Goal: Task Accomplishment & Management: Complete application form

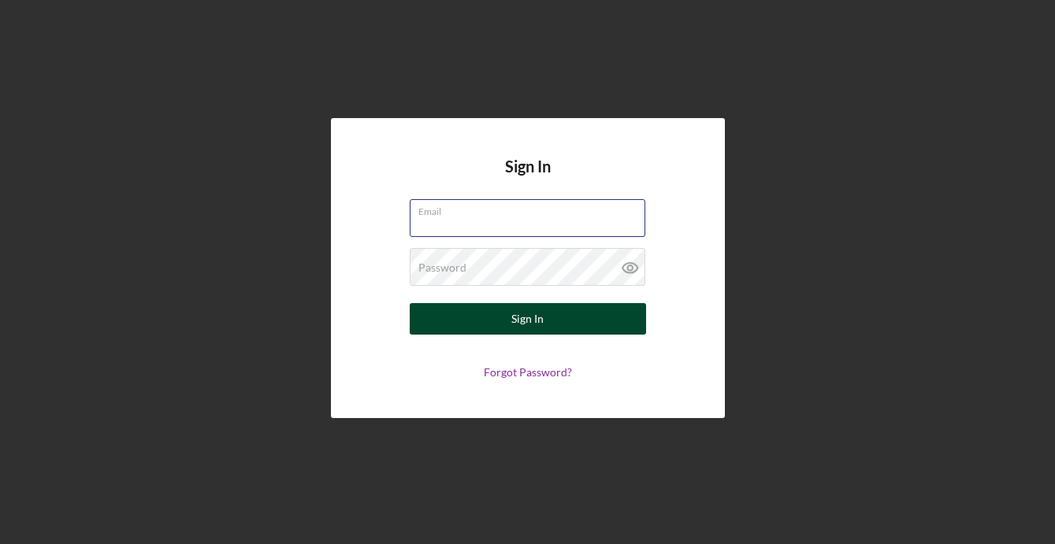
type input "[PERSON_NAME][EMAIL_ADDRESS][DOMAIN_NAME]"
click at [561, 321] on button "Sign In" at bounding box center [528, 319] width 236 height 32
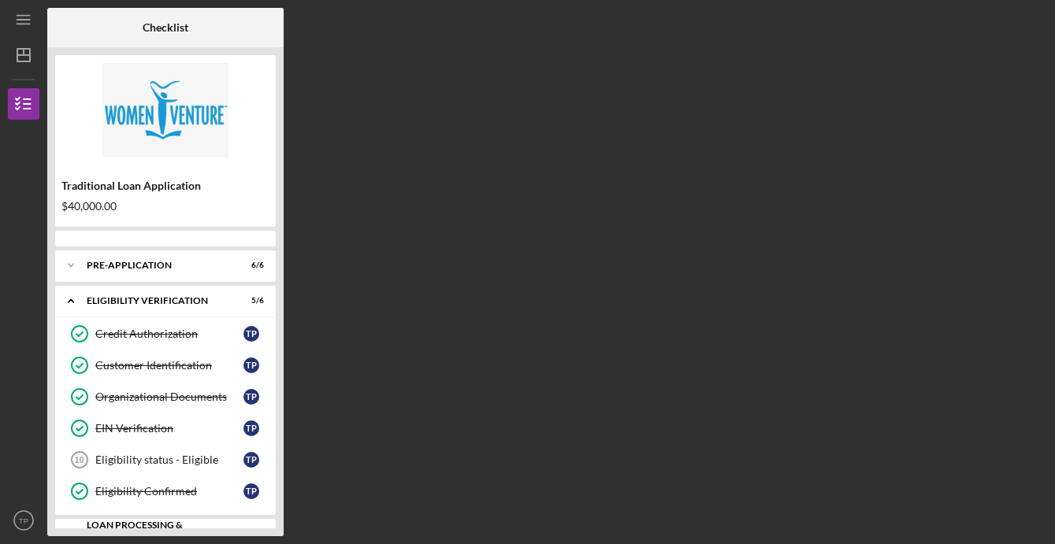
scroll to position [273, 0]
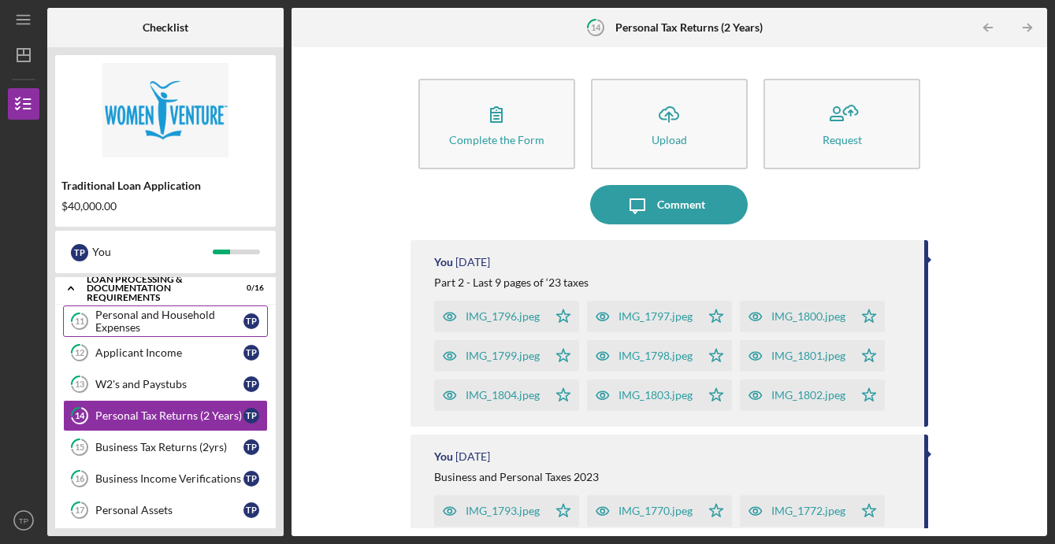
click at [163, 323] on div "Personal and Household Expenses" at bounding box center [169, 321] width 148 height 25
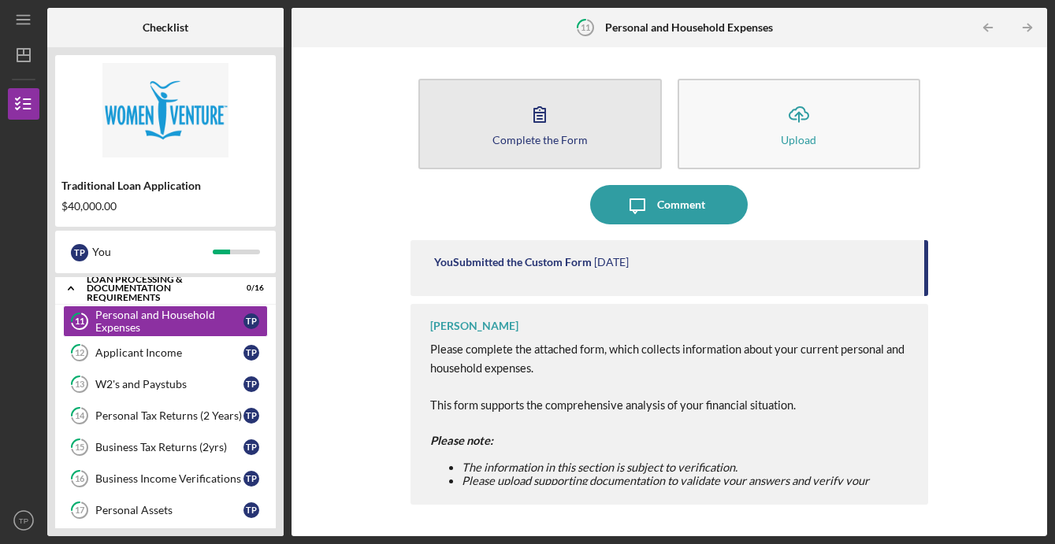
click at [609, 134] on button "Complete the Form Form" at bounding box center [539, 124] width 243 height 91
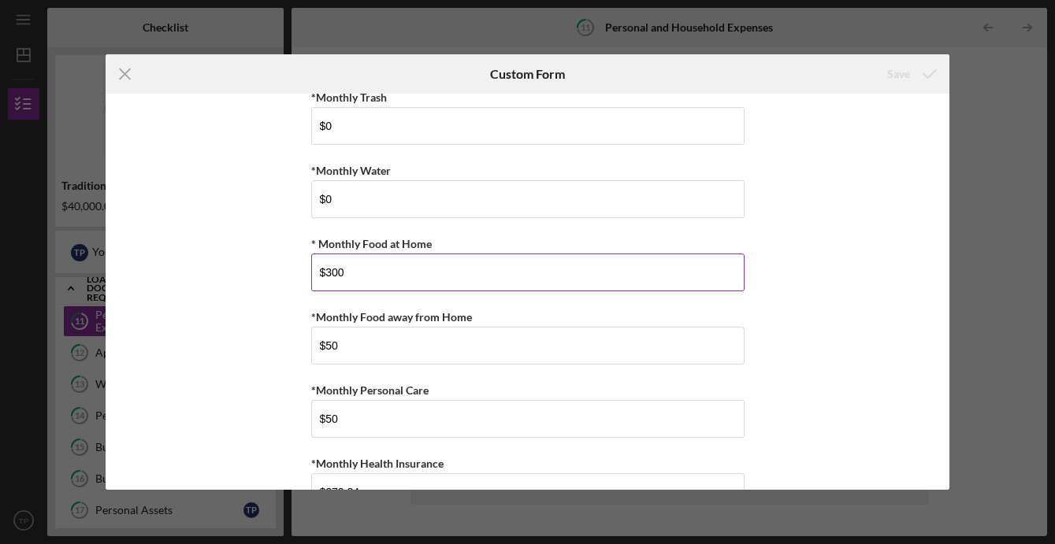
scroll to position [382, 0]
click at [357, 274] on input "$300" at bounding box center [527, 272] width 433 height 38
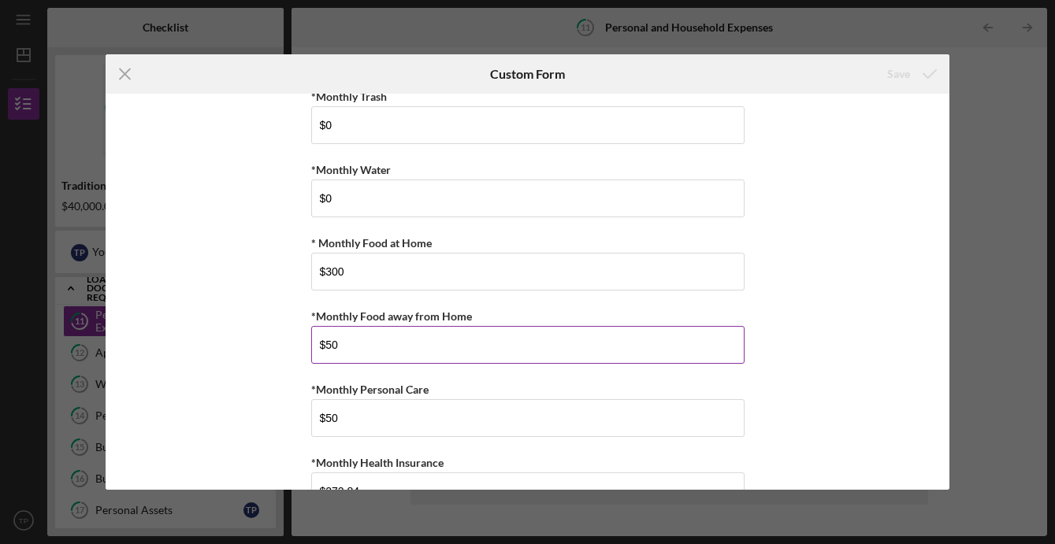
drag, startPoint x: 348, startPoint y: 352, endPoint x: 318, endPoint y: 342, distance: 31.6
click at [318, 342] on input "$50" at bounding box center [527, 345] width 433 height 38
click at [256, 357] on div "*Monthly Rent $1,799 *Monthly Renter's Insurance $0 *Monthly Electric/Heat $120…" at bounding box center [528, 292] width 844 height 396
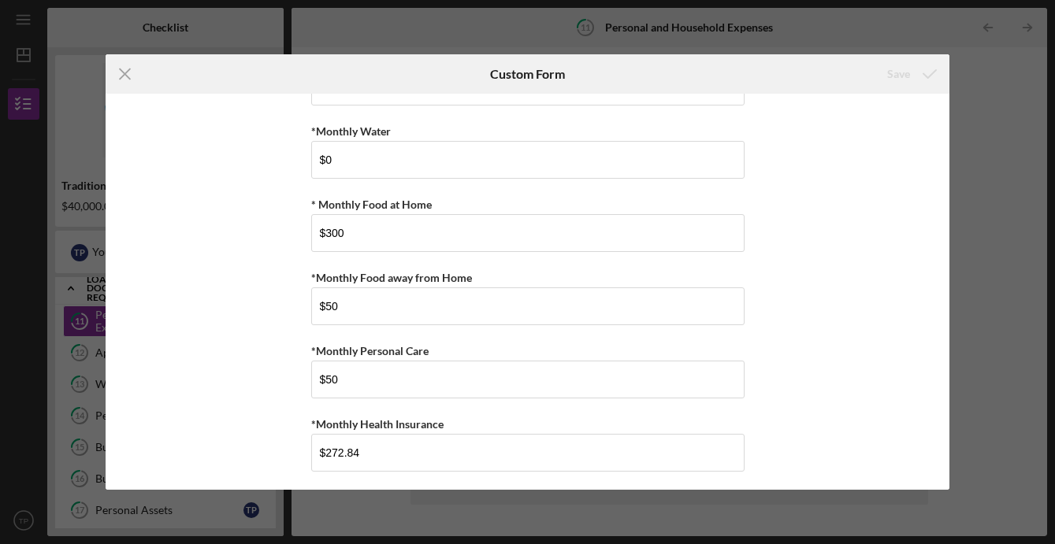
scroll to position [422, 0]
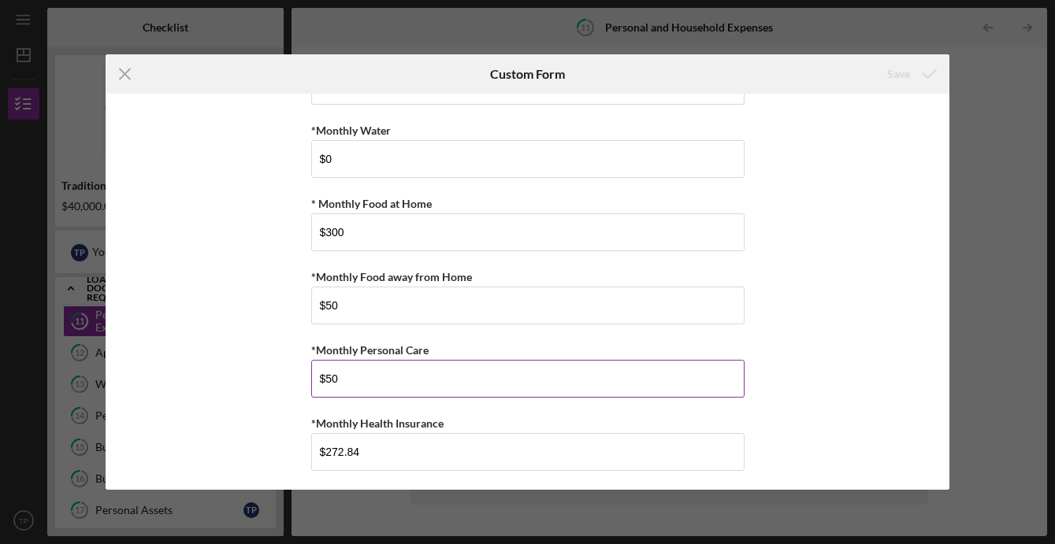
drag, startPoint x: 344, startPoint y: 386, endPoint x: 323, endPoint y: 384, distance: 21.3
click at [323, 384] on input "$50" at bounding box center [527, 379] width 433 height 38
type input "$25"
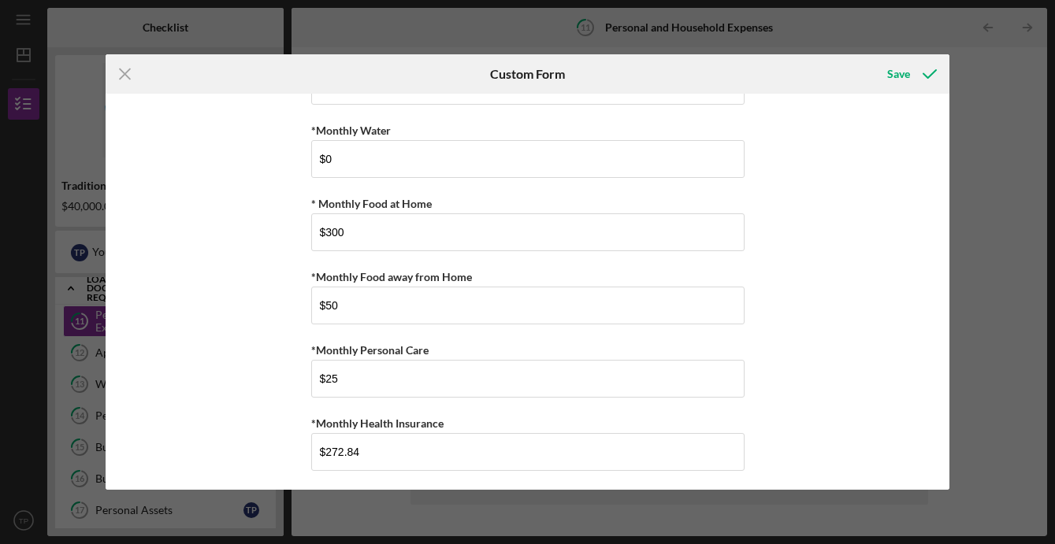
click at [265, 382] on div "*Monthly Rent $1,799 *Monthly Renter's Insurance $0 *Monthly Electric/Heat $120…" at bounding box center [528, 292] width 844 height 396
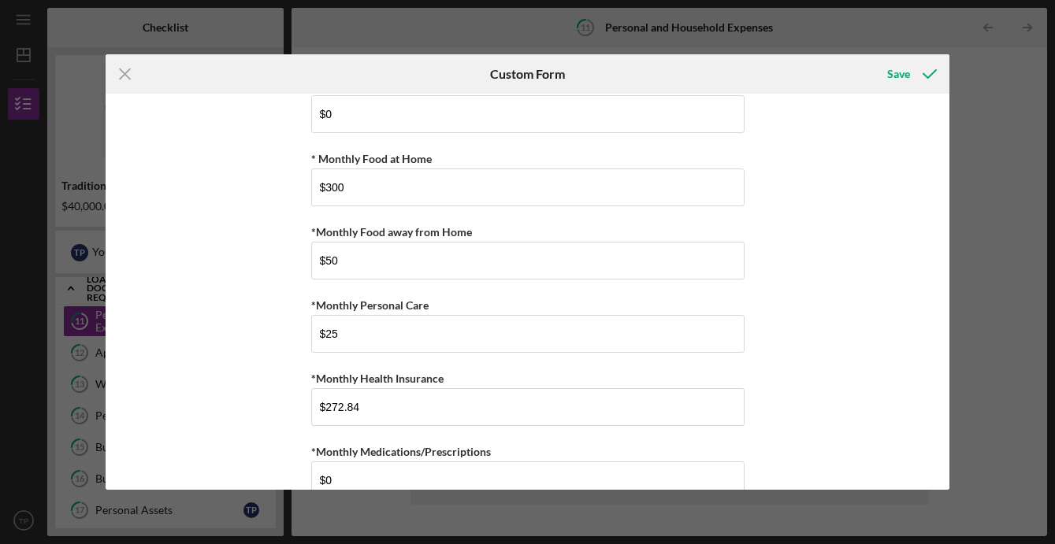
scroll to position [470, 0]
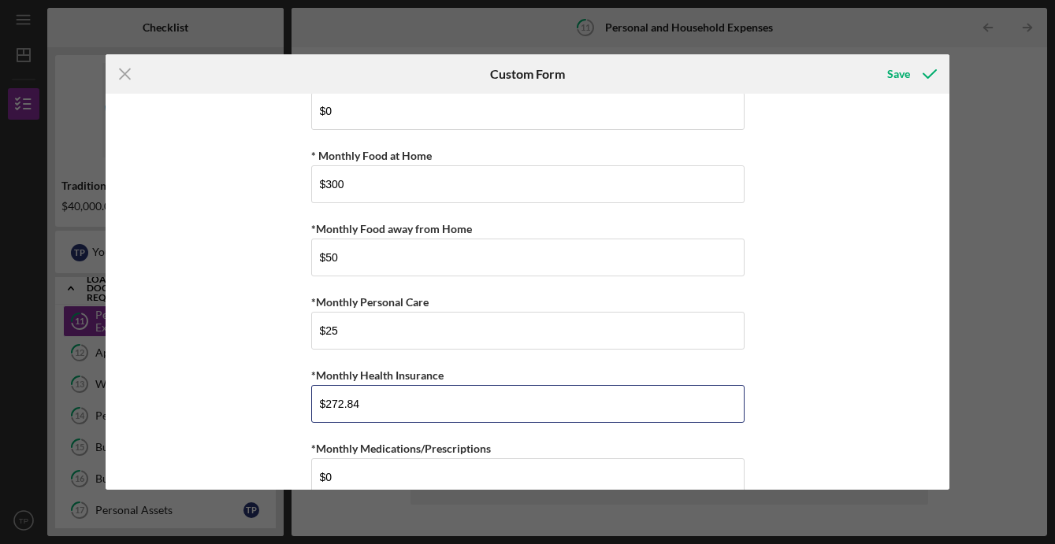
drag, startPoint x: 369, startPoint y: 405, endPoint x: 305, endPoint y: 392, distance: 65.1
click at [305, 392] on div "*Monthly Rent $1,799 *Monthly Renter's Insurance $0 *Monthly Electric/Heat $120…" at bounding box center [528, 292] width 844 height 396
type input "$0"
click at [291, 409] on div "*Monthly Rent $1,799 *Monthly Renter's Insurance $0 *Monthly Electric/Heat $120…" at bounding box center [528, 292] width 844 height 396
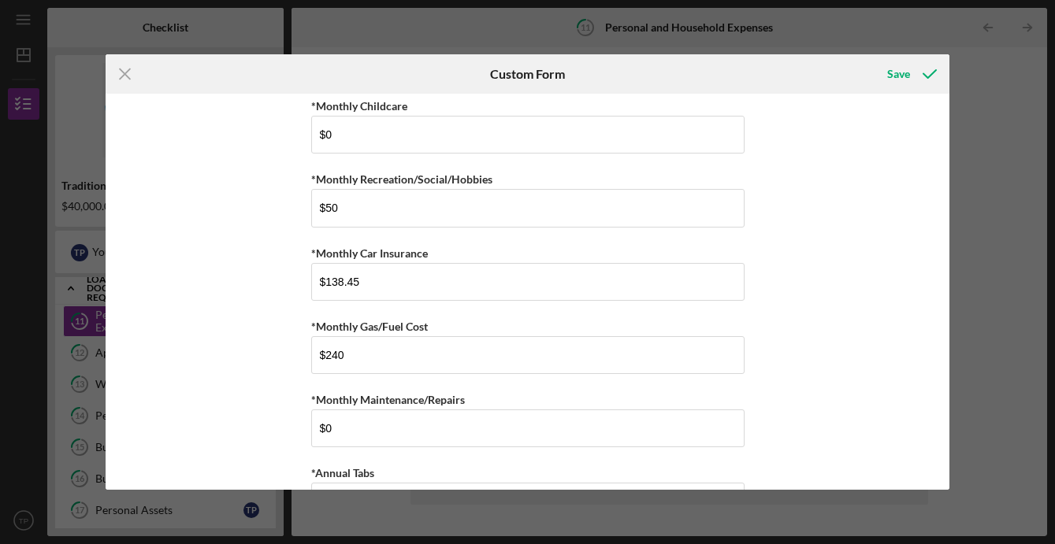
scroll to position [967, 0]
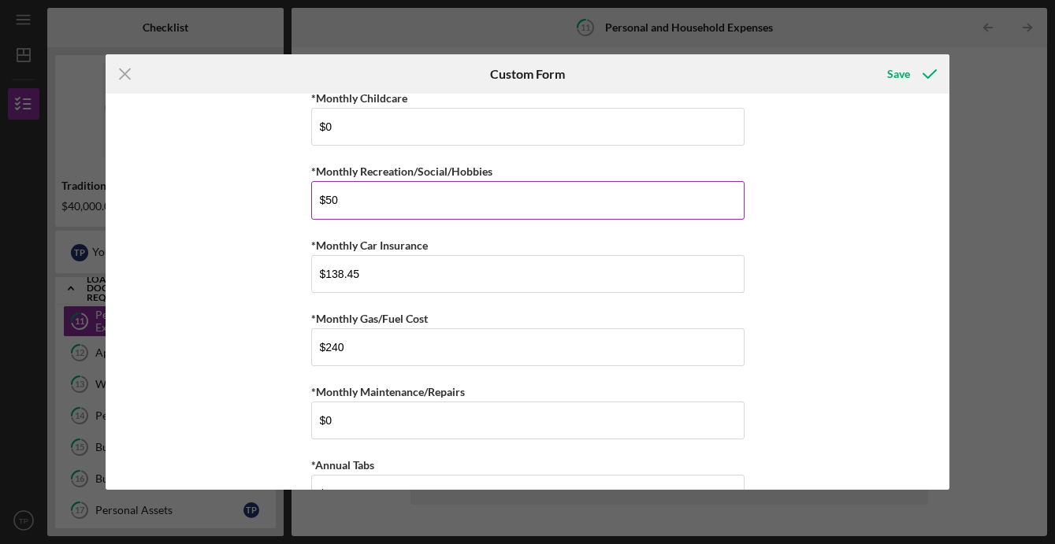
drag, startPoint x: 357, startPoint y: 202, endPoint x: 320, endPoint y: 202, distance: 37.0
click at [320, 202] on input "$50" at bounding box center [527, 200] width 433 height 38
type input "$25"
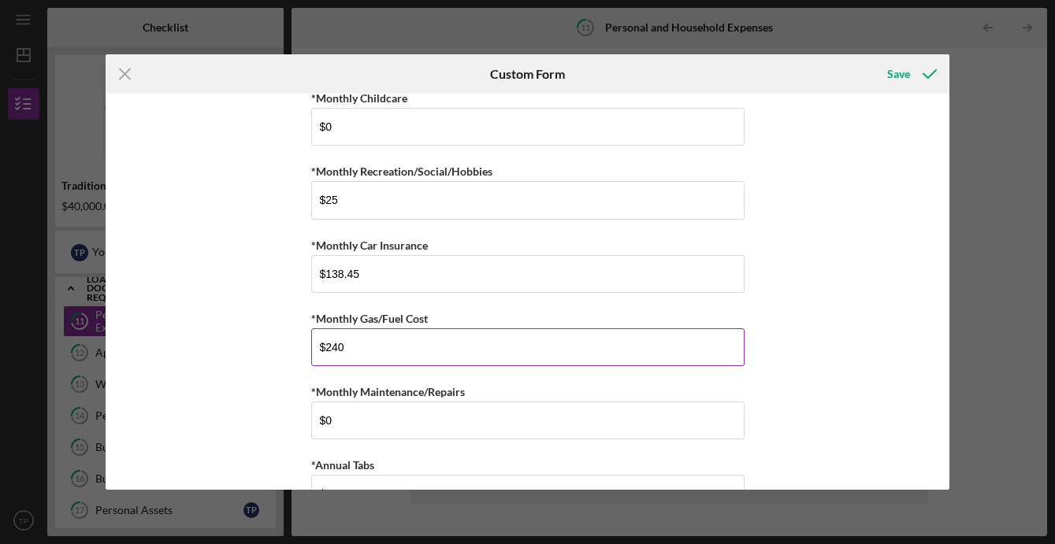
drag, startPoint x: 347, startPoint y: 350, endPoint x: 323, endPoint y: 349, distance: 23.7
click at [323, 349] on input "$240" at bounding box center [527, 348] width 433 height 38
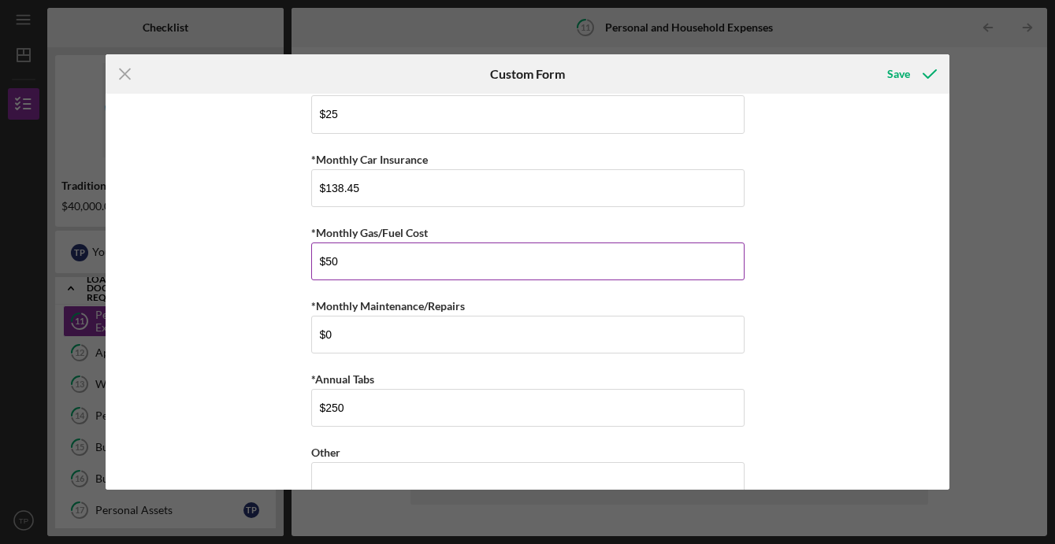
scroll to position [1087, 0]
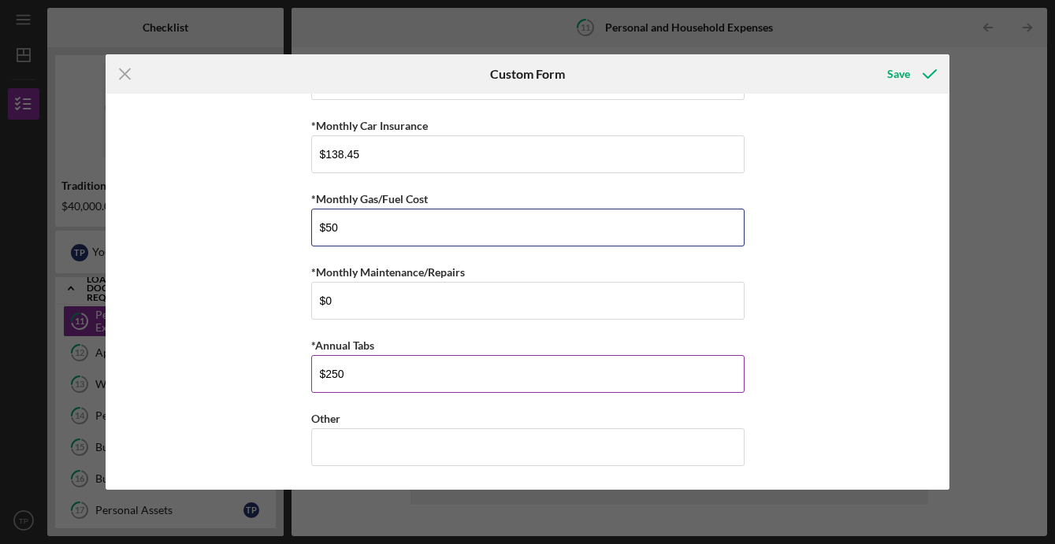
type input "$50"
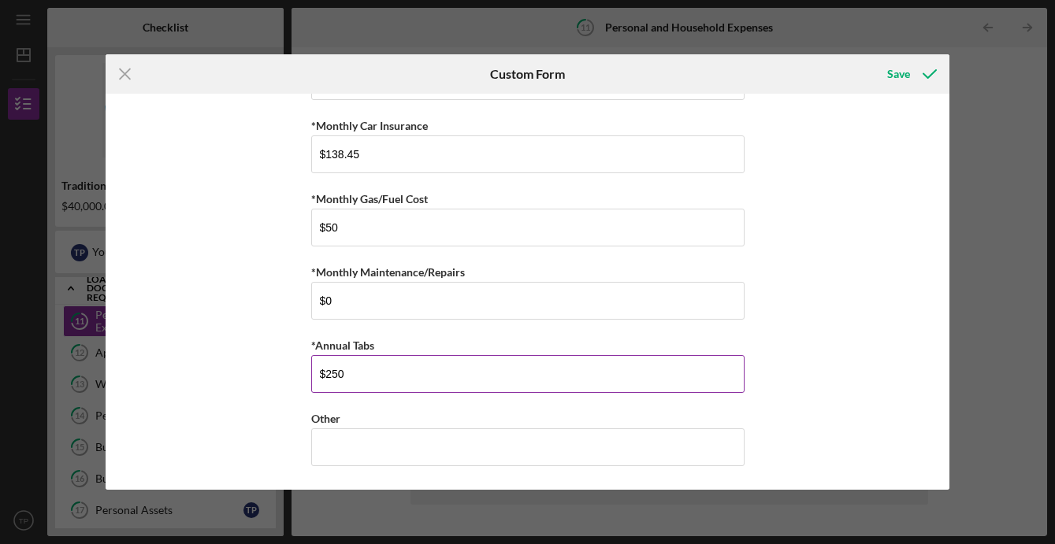
click at [336, 377] on input "$250" at bounding box center [527, 374] width 433 height 38
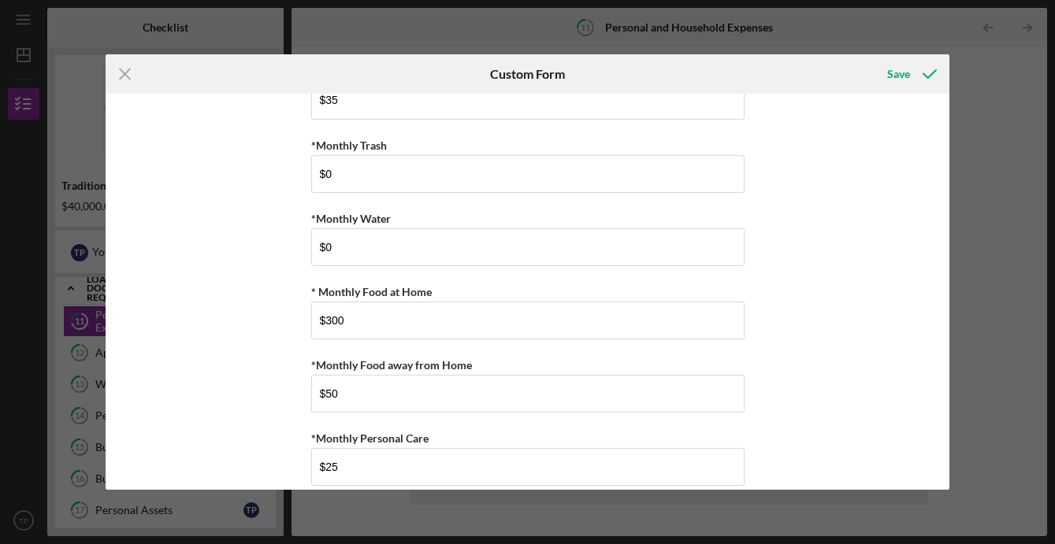
scroll to position [335, 0]
type input "$200"
click at [366, 321] on input "$300" at bounding box center [527, 319] width 433 height 38
drag, startPoint x: 366, startPoint y: 321, endPoint x: 321, endPoint y: 317, distance: 45.9
click at [321, 317] on input "$300" at bounding box center [527, 319] width 433 height 38
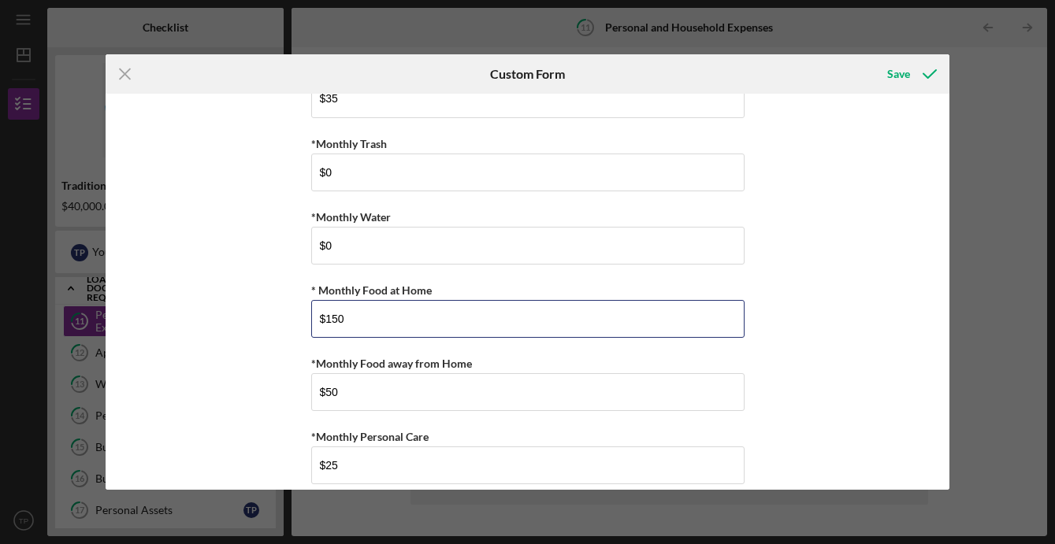
type input "$150"
click at [193, 320] on div "*Monthly Rent $1,799 *Monthly Renter's Insurance $0 *Monthly Electric/Heat $120…" at bounding box center [528, 292] width 844 height 396
click at [252, 381] on div "*Monthly Rent $1,799 *Monthly Renter's Insurance $0 *Monthly Electric/Heat $120…" at bounding box center [528, 292] width 844 height 396
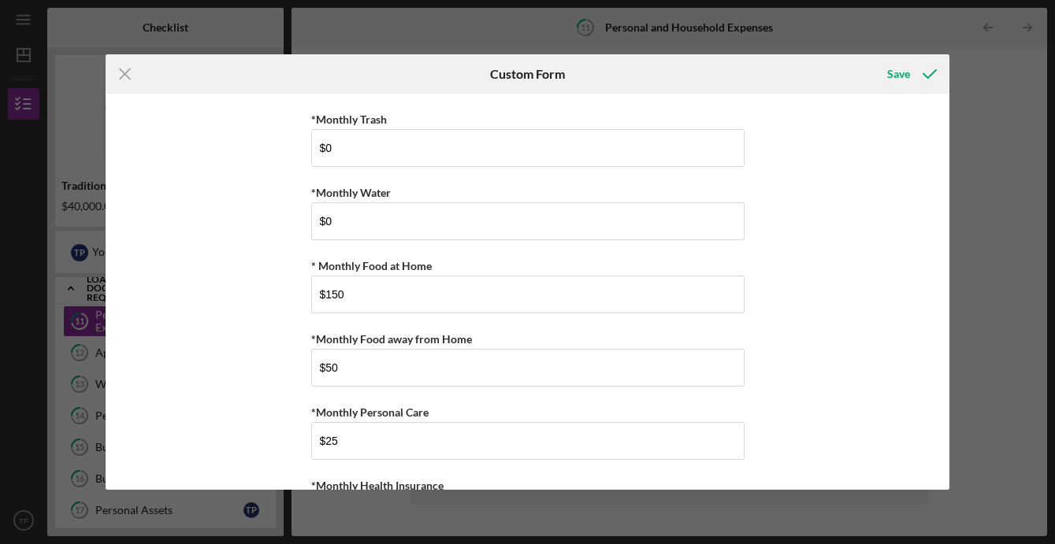
scroll to position [373, 0]
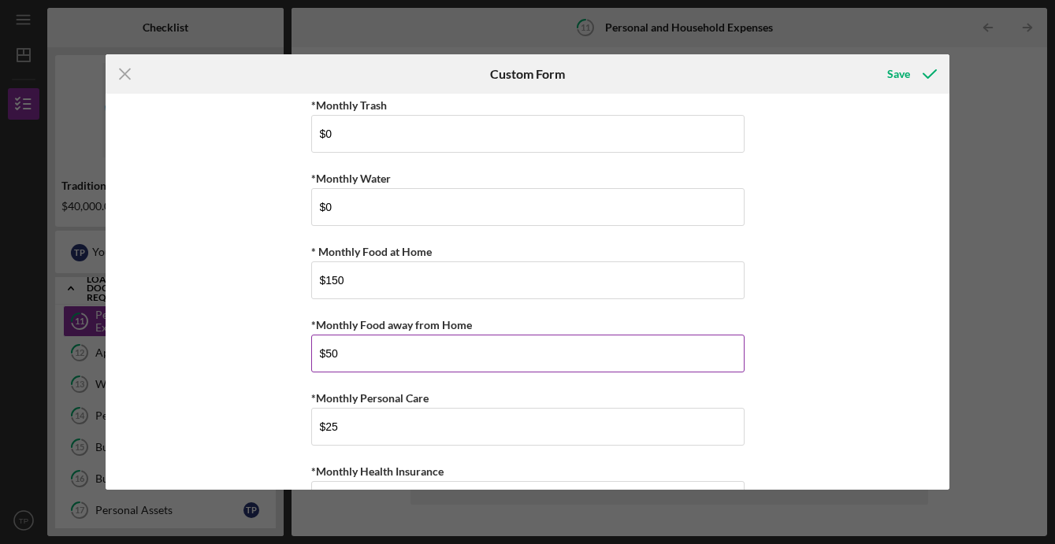
drag, startPoint x: 366, startPoint y: 354, endPoint x: 321, endPoint y: 352, distance: 44.9
click at [321, 352] on input "$50" at bounding box center [527, 354] width 433 height 38
type input "$30"
click at [904, 67] on div "Save" at bounding box center [898, 74] width 23 height 32
